Goal: Task Accomplishment & Management: Manage account settings

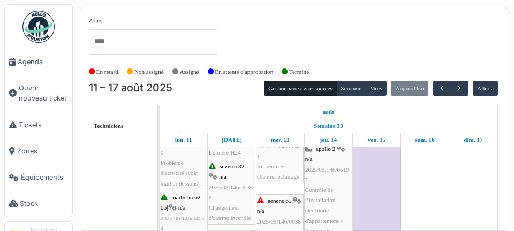
scroll to position [271, 0]
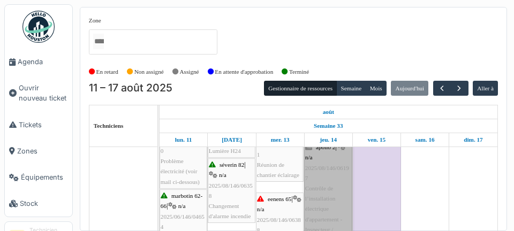
click at [331, 191] on link "apollo 2 | n/a 2025/08/146/06197 Contrôle de l’installation électrique d'appart…" at bounding box center [328, 214] width 48 height 147
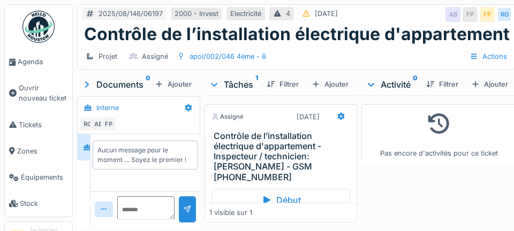
click at [294, 189] on div "Début" at bounding box center [280, 200] width 139 height 22
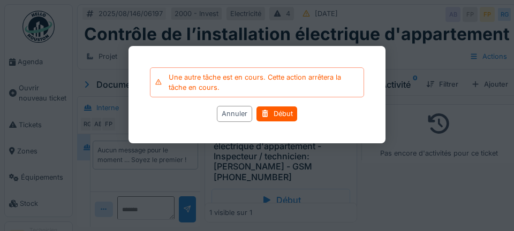
click at [281, 113] on div "Début" at bounding box center [276, 114] width 41 height 14
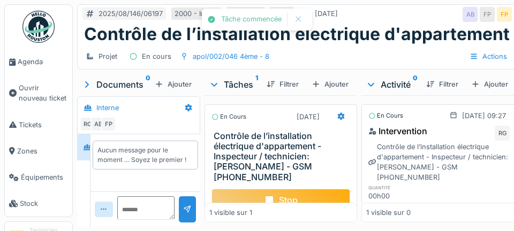
click at [343, 122] on div at bounding box center [341, 117] width 18 height 16
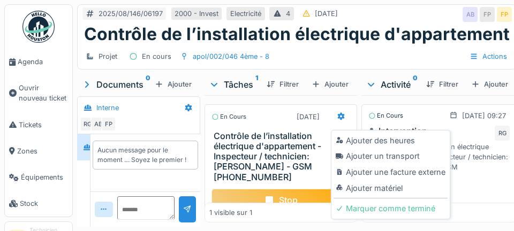
click at [412, 156] on div "Ajouter un transport" at bounding box center [391, 156] width 114 height 16
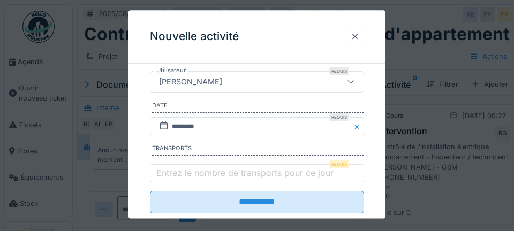
scroll to position [224, 0]
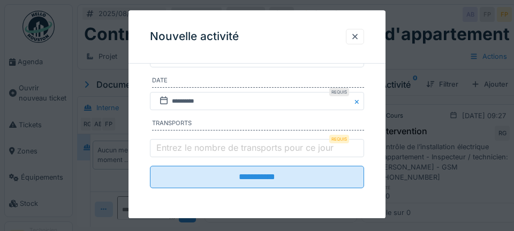
click at [169, 146] on label "Entrez le nombre de transports pour ce jour" at bounding box center [244, 148] width 181 height 13
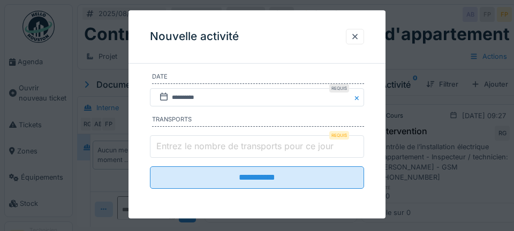
click at [169, 146] on input "Entrez le nombre de transports pour ce jour" at bounding box center [257, 146] width 214 height 22
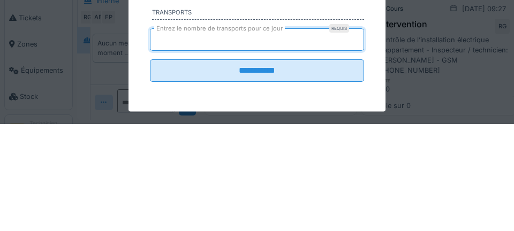
type input "*"
click at [150, 166] on input "**********" at bounding box center [257, 177] width 214 height 22
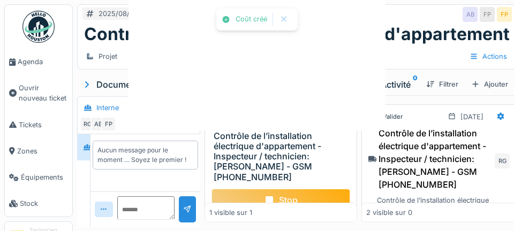
scroll to position [0, 0]
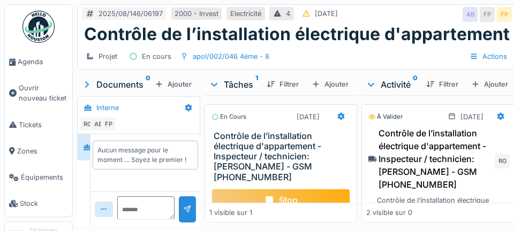
click at [42, 62] on span "Agenda" at bounding box center [43, 62] width 50 height 10
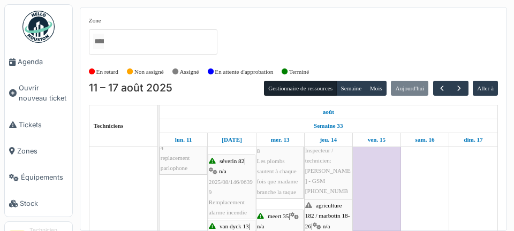
scroll to position [373, 0]
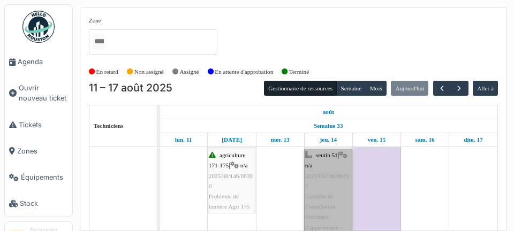
click at [328, 193] on link "seutin 51 | n/a 2025/08/146/06232 Contrôle de l’installation électrique d'appar…" at bounding box center [328, 222] width 48 height 147
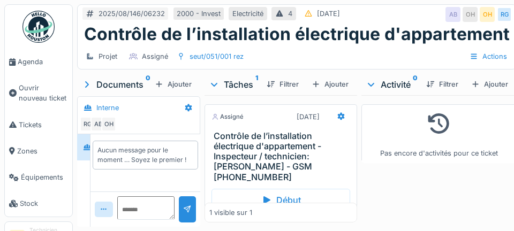
click at [299, 153] on h3 "Contrôle de l’installation électrique d'appartement - Inspecteur / technicien: …" at bounding box center [283, 156] width 139 height 51
click at [37, 60] on span "Agenda" at bounding box center [43, 62] width 50 height 10
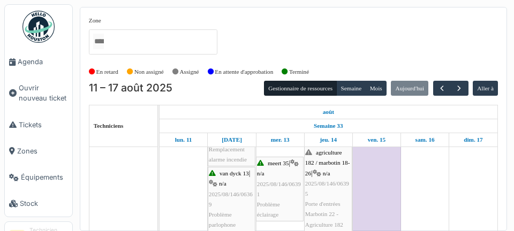
scroll to position [403, 0]
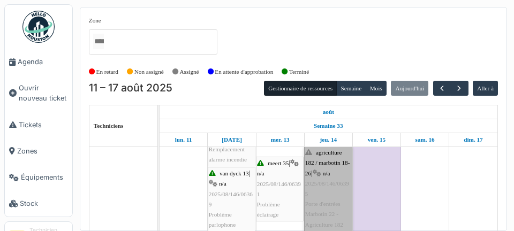
click at [329, 193] on link "agriculture 182 / marbotin 18-26 | n/a 2025/08/146/06395 Porte d'entrées Marbot…" at bounding box center [328, 189] width 48 height 86
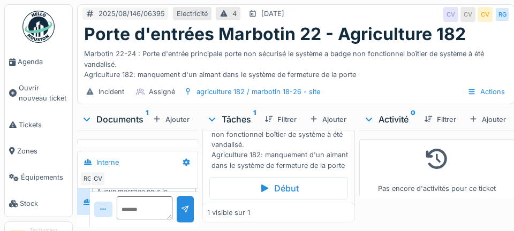
scroll to position [80, 0]
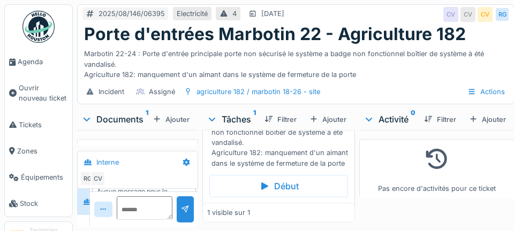
click at [285, 198] on div "Début" at bounding box center [278, 186] width 139 height 22
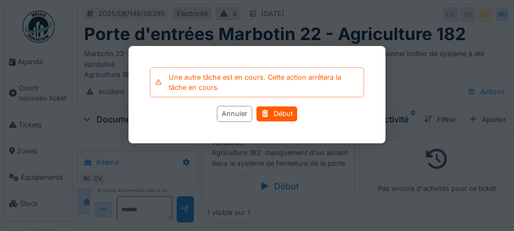
click at [281, 115] on div "Début" at bounding box center [276, 114] width 41 height 14
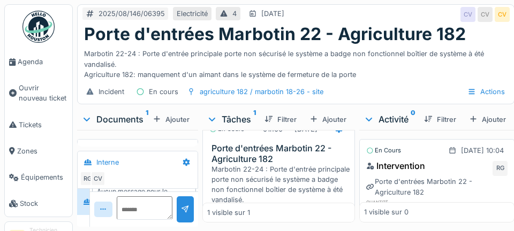
scroll to position [19, 0]
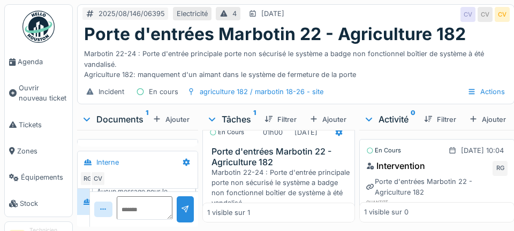
click at [330, 140] on div at bounding box center [339, 133] width 18 height 16
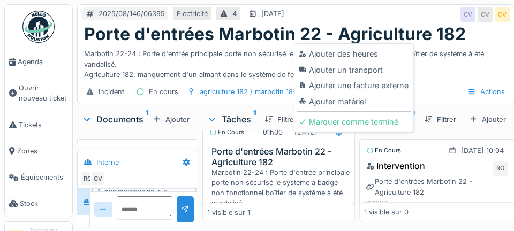
click at [370, 70] on div "Ajouter un transport" at bounding box center [354, 70] width 114 height 16
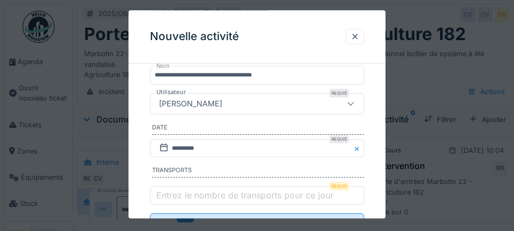
scroll to position [150, 0]
click at [171, 201] on label "Entrez le nombre de transports pour ce jour" at bounding box center [244, 194] width 181 height 13
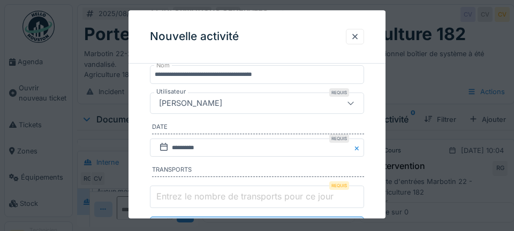
click at [171, 204] on input "Entrez le nombre de transports pour ce jour" at bounding box center [257, 197] width 214 height 22
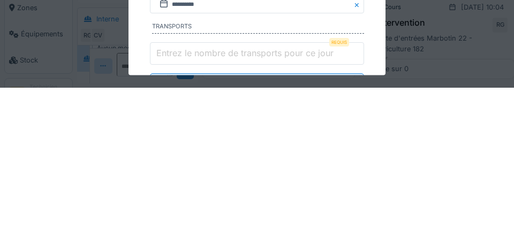
scroll to position [12, 0]
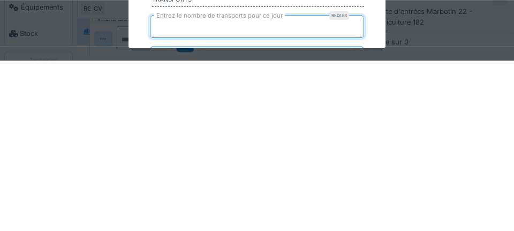
type input "*"
click at [150, 217] on input "**********" at bounding box center [257, 228] width 214 height 22
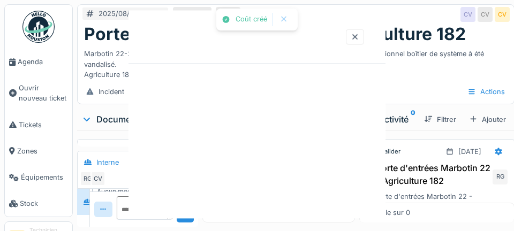
scroll to position [0, 0]
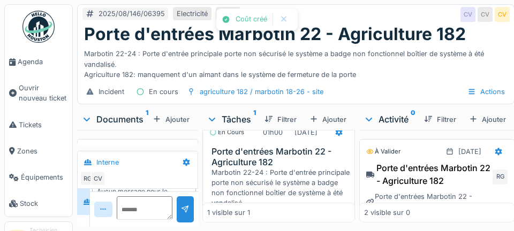
click at [28, 66] on span "Agenda" at bounding box center [43, 62] width 50 height 10
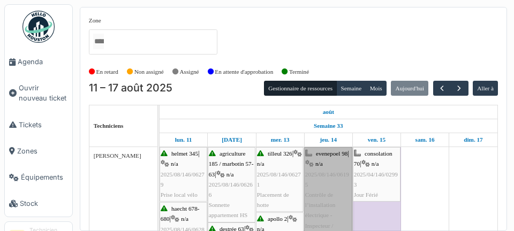
click at [339, 198] on link "evenepoel 98 | n/a 2025/08/146/06195 Contrôle de l’installation électrique - In…" at bounding box center [328, 215] width 48 height 137
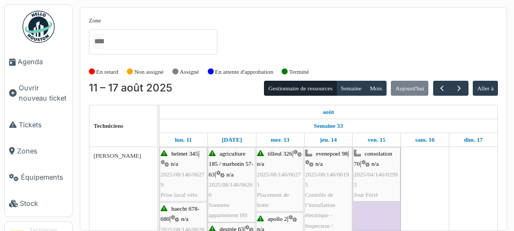
click at [510, 130] on div "Zone agri/185/005 2ème gauche agriculture 169 / haecht 662-664 agriculture 171-…" at bounding box center [293, 119] width 441 height 224
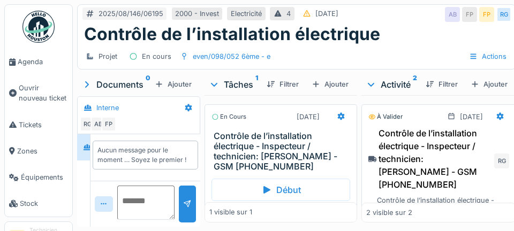
click at [135, 220] on textarea at bounding box center [145, 203] width 57 height 34
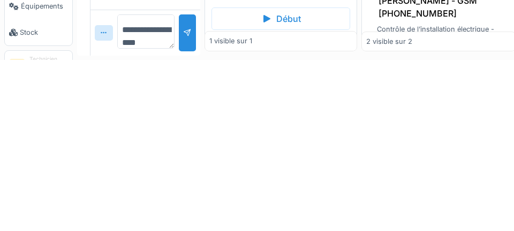
scroll to position [12, 0]
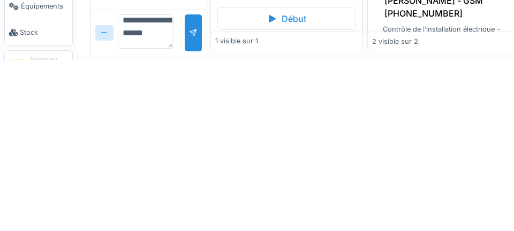
type textarea "**********"
click at [189, 204] on div at bounding box center [193, 204] width 9 height 10
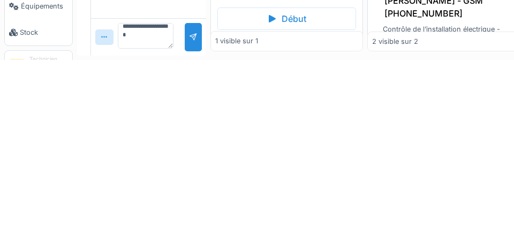
scroll to position [0, 0]
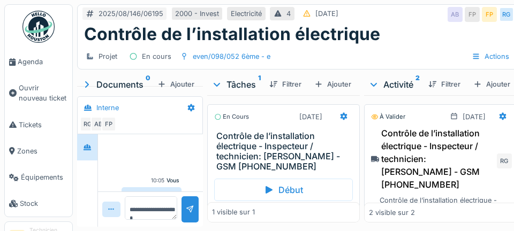
click at [33, 67] on link "Agenda" at bounding box center [38, 62] width 67 height 26
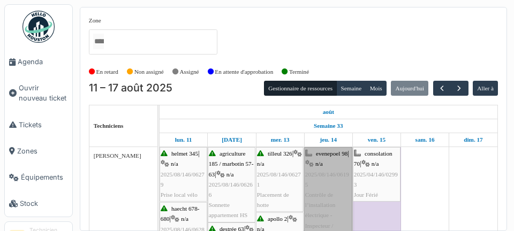
click at [322, 200] on link "evenepoel 98 | n/a 2025/08/146/06195 Contrôle de l’installation électrique - In…" at bounding box center [328, 215] width 48 height 137
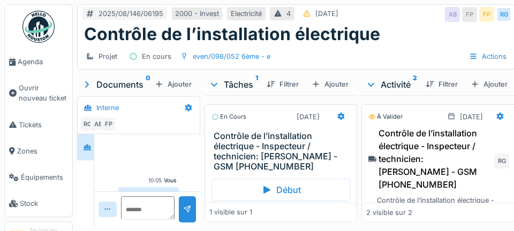
click at [300, 216] on div "Marquer comme terminé" at bounding box center [299, 213] width 101 height 14
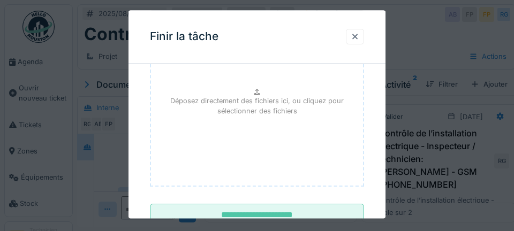
scroll to position [149, 0]
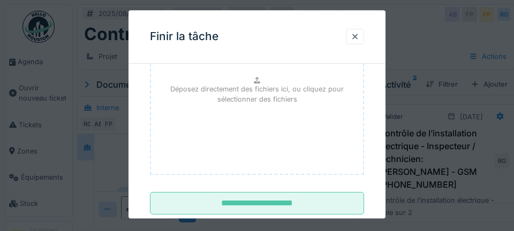
click at [272, 201] on input "**********" at bounding box center [257, 204] width 214 height 22
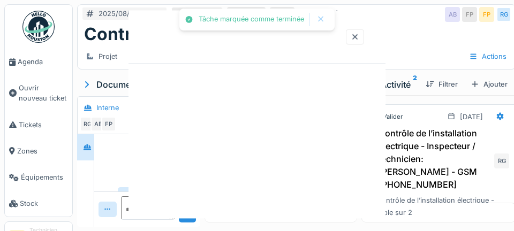
scroll to position [0, 0]
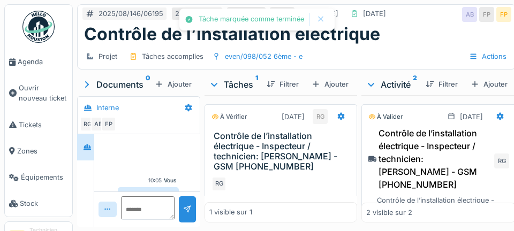
click at [39, 69] on link "Agenda" at bounding box center [38, 62] width 67 height 26
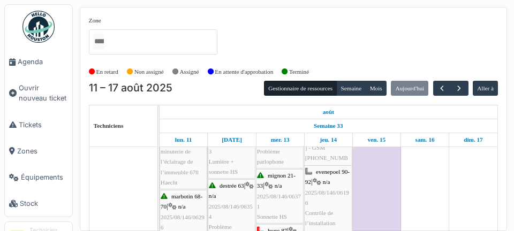
scroll to position [109, 0]
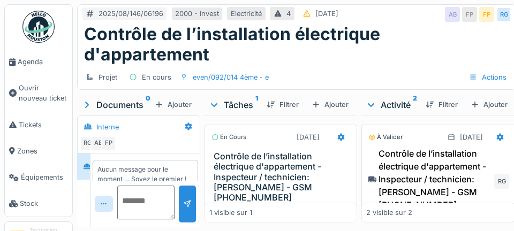
click at [133, 220] on textarea at bounding box center [145, 203] width 57 height 34
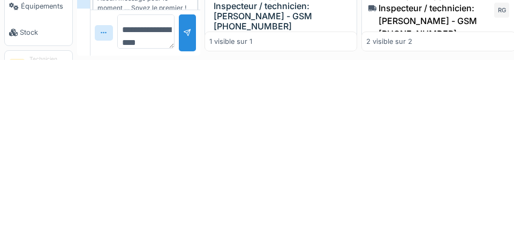
scroll to position [12, 0]
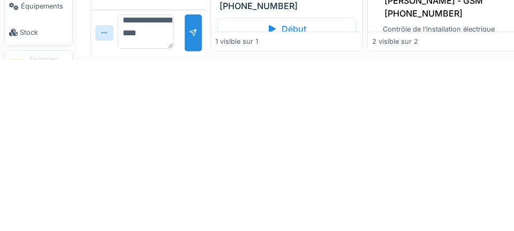
type textarea "**********"
click at [185, 213] on div at bounding box center [193, 204] width 17 height 37
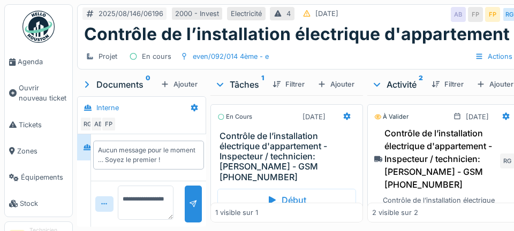
scroll to position [0, 0]
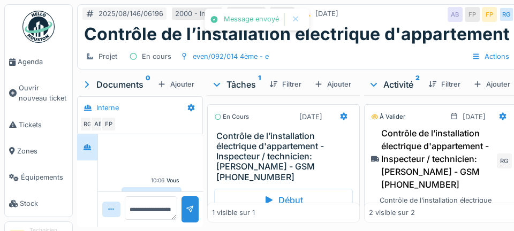
click at [303, 216] on div "Marquer comme terminé" at bounding box center [302, 223] width 101 height 14
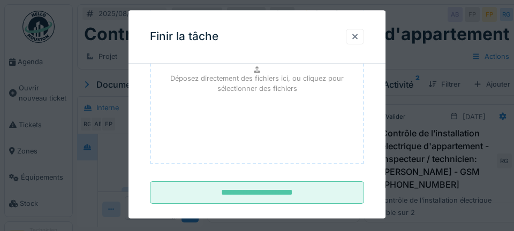
scroll to position [176, 0]
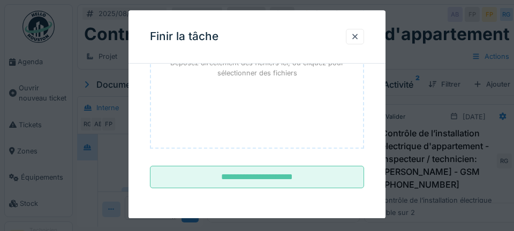
click at [278, 176] on input "**********" at bounding box center [257, 177] width 214 height 22
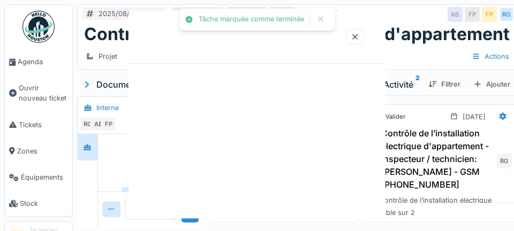
scroll to position [0, 0]
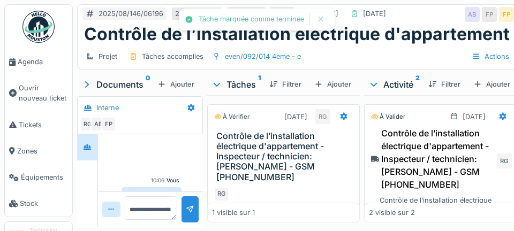
click at [42, 66] on span "Agenda" at bounding box center [43, 62] width 50 height 10
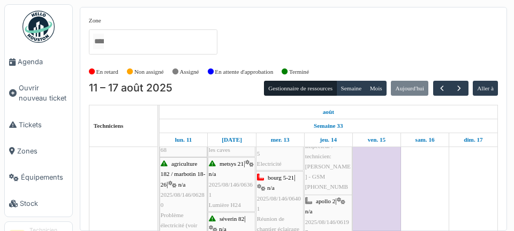
scroll to position [217, 0]
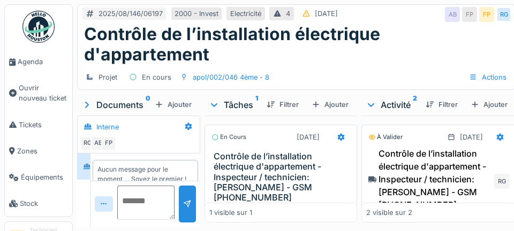
click at [140, 220] on textarea at bounding box center [145, 203] width 57 height 34
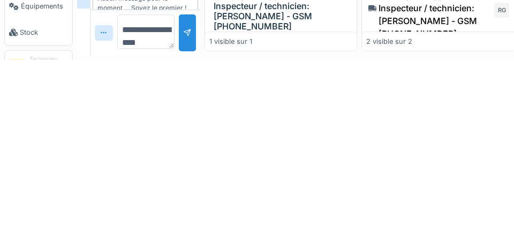
scroll to position [12, 0]
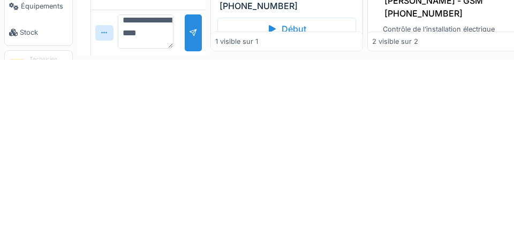
type textarea "**********"
click at [186, 209] on div at bounding box center [193, 204] width 17 height 37
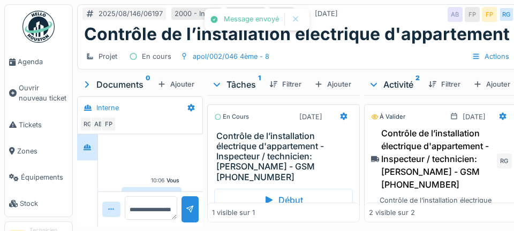
click at [317, 216] on div "Marquer comme terminé" at bounding box center [302, 223] width 101 height 14
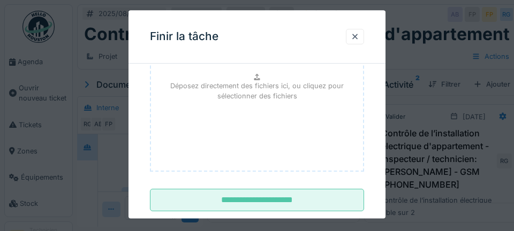
scroll to position [157, 0]
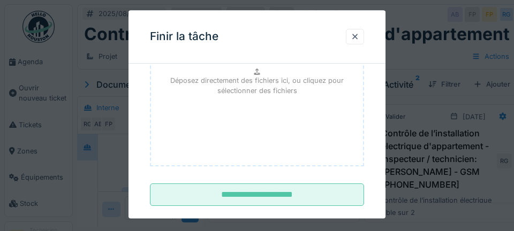
click at [284, 201] on input "**********" at bounding box center [257, 195] width 214 height 22
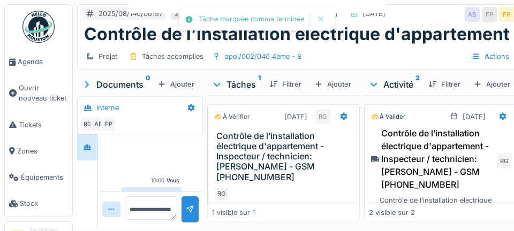
scroll to position [0, 0]
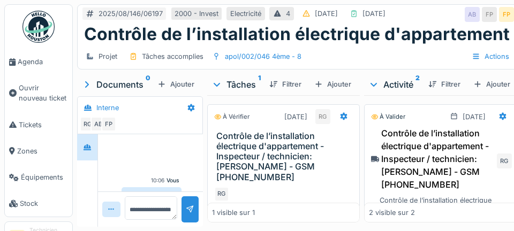
click at [39, 66] on span "Agenda" at bounding box center [43, 62] width 50 height 10
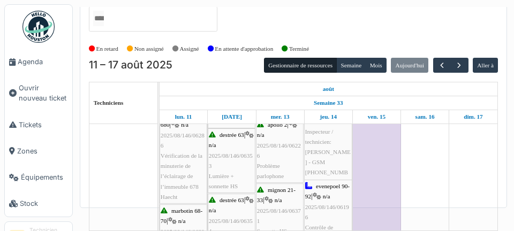
scroll to position [71, 0]
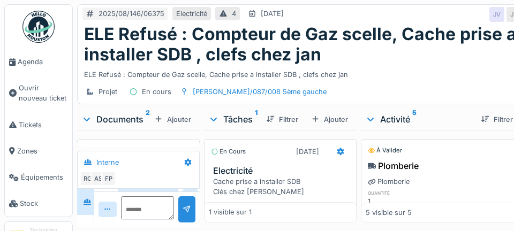
scroll to position [46, 0]
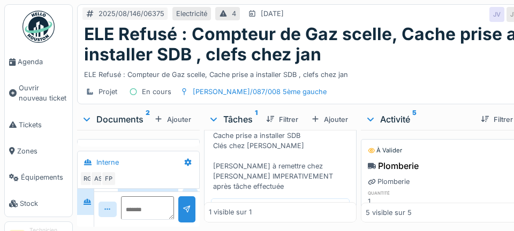
click at [308, 225] on div "Marquer comme terminé" at bounding box center [298, 232] width 101 height 14
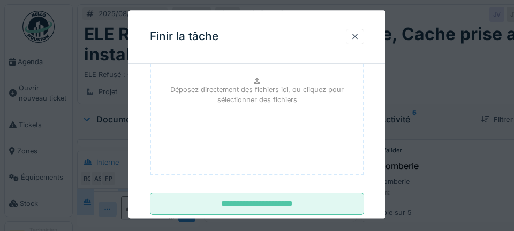
scroll to position [157, 0]
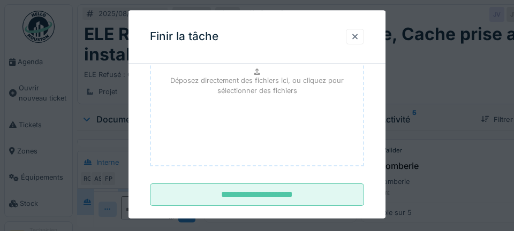
click at [273, 200] on input "**********" at bounding box center [257, 195] width 214 height 22
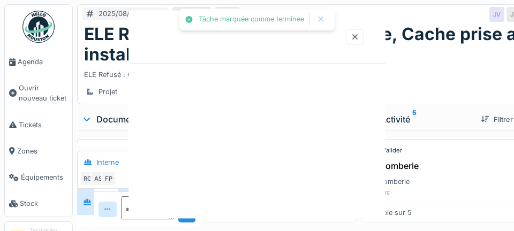
scroll to position [17, 0]
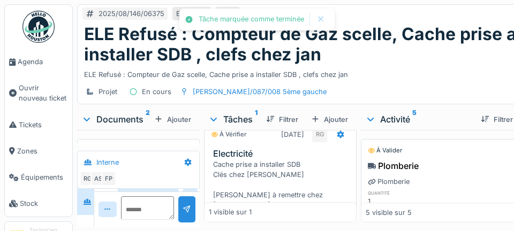
click at [37, 65] on span "Agenda" at bounding box center [43, 62] width 50 height 10
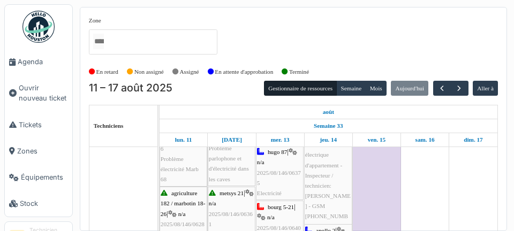
scroll to position [187, 0]
click at [282, 223] on div "bourg 5-21 | n/a 2025/08/146/06401 Réunion de chantier éclairage" at bounding box center [280, 233] width 46 height 62
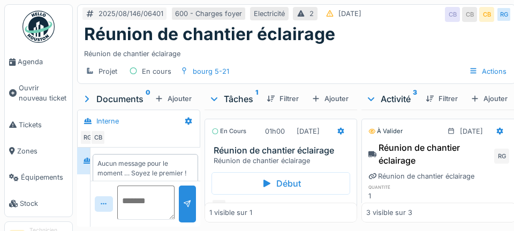
click at [143, 220] on textarea at bounding box center [145, 203] width 57 height 34
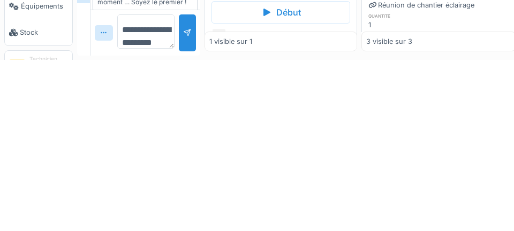
scroll to position [12, 0]
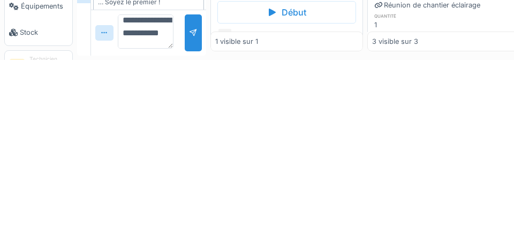
type textarea "**********"
click at [192, 213] on div at bounding box center [193, 204] width 17 height 37
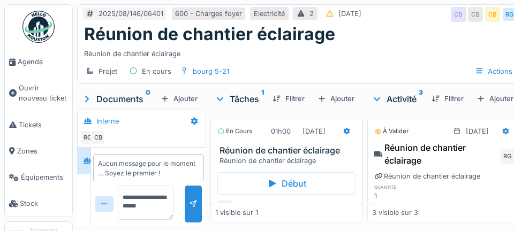
scroll to position [0, 0]
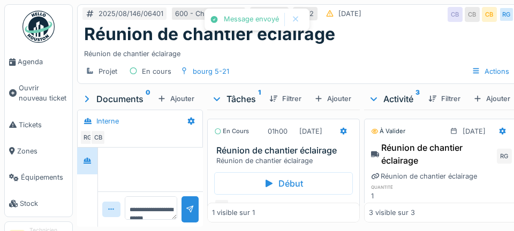
click at [307, 200] on div "Marquer comme terminé" at bounding box center [302, 207] width 101 height 14
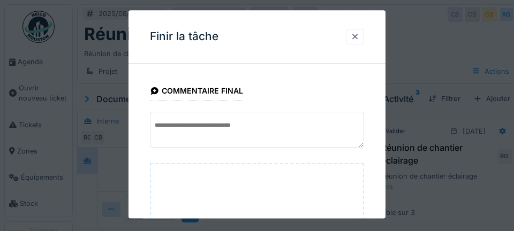
scroll to position [176, 0]
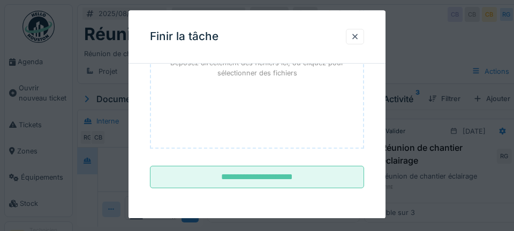
click at [283, 178] on input "**********" at bounding box center [257, 177] width 214 height 22
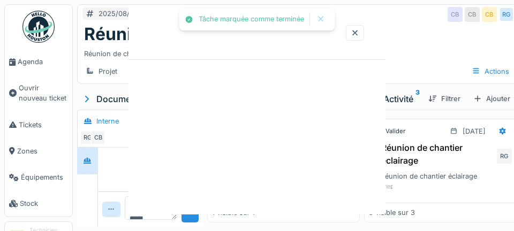
scroll to position [0, 0]
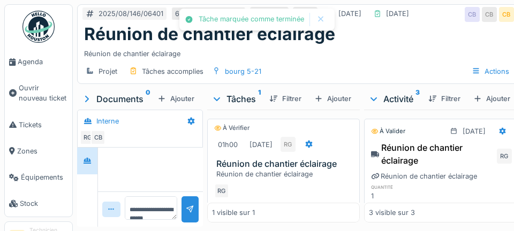
click at [33, 68] on link "Agenda" at bounding box center [38, 62] width 67 height 26
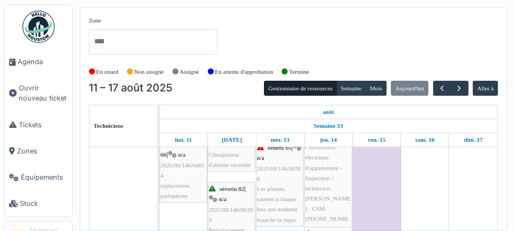
scroll to position [322, 0]
click at [289, 179] on div "eenens 65 | n/a 2025/08/146/06388 Les plombs sautent à chaque fois que madame b…" at bounding box center [280, 184] width 46 height 82
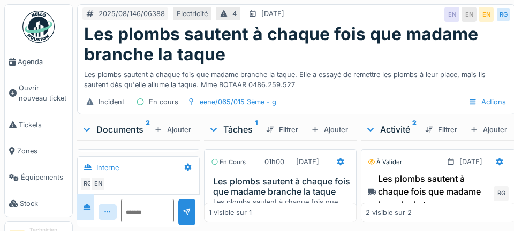
scroll to position [61, 0]
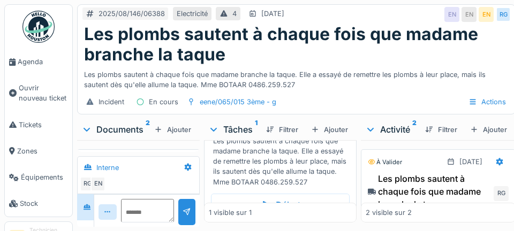
click at [292, 231] on div "Marquer comme terminé" at bounding box center [298, 228] width 101 height 14
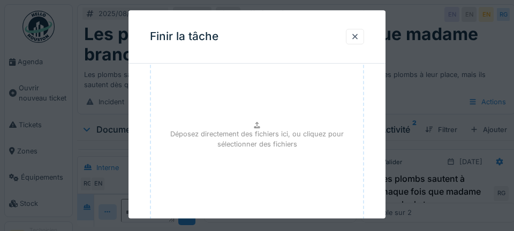
scroll to position [108, 0]
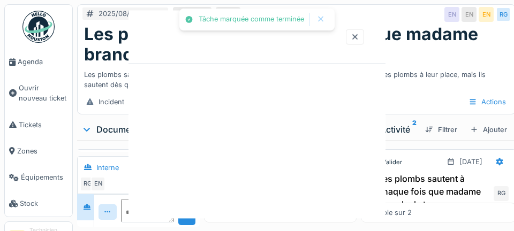
scroll to position [51, 0]
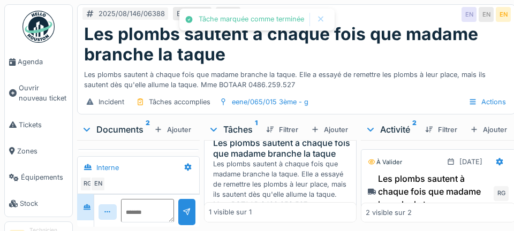
click at [36, 63] on span "Agenda" at bounding box center [43, 62] width 50 height 10
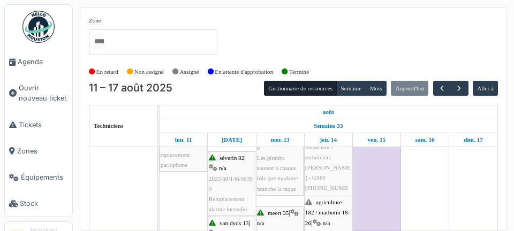
click at [330, 220] on span "n/a" at bounding box center [326, 223] width 7 height 6
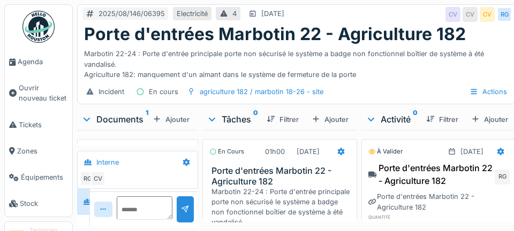
scroll to position [13, 0]
